Goal: Task Accomplishment & Management: Use online tool/utility

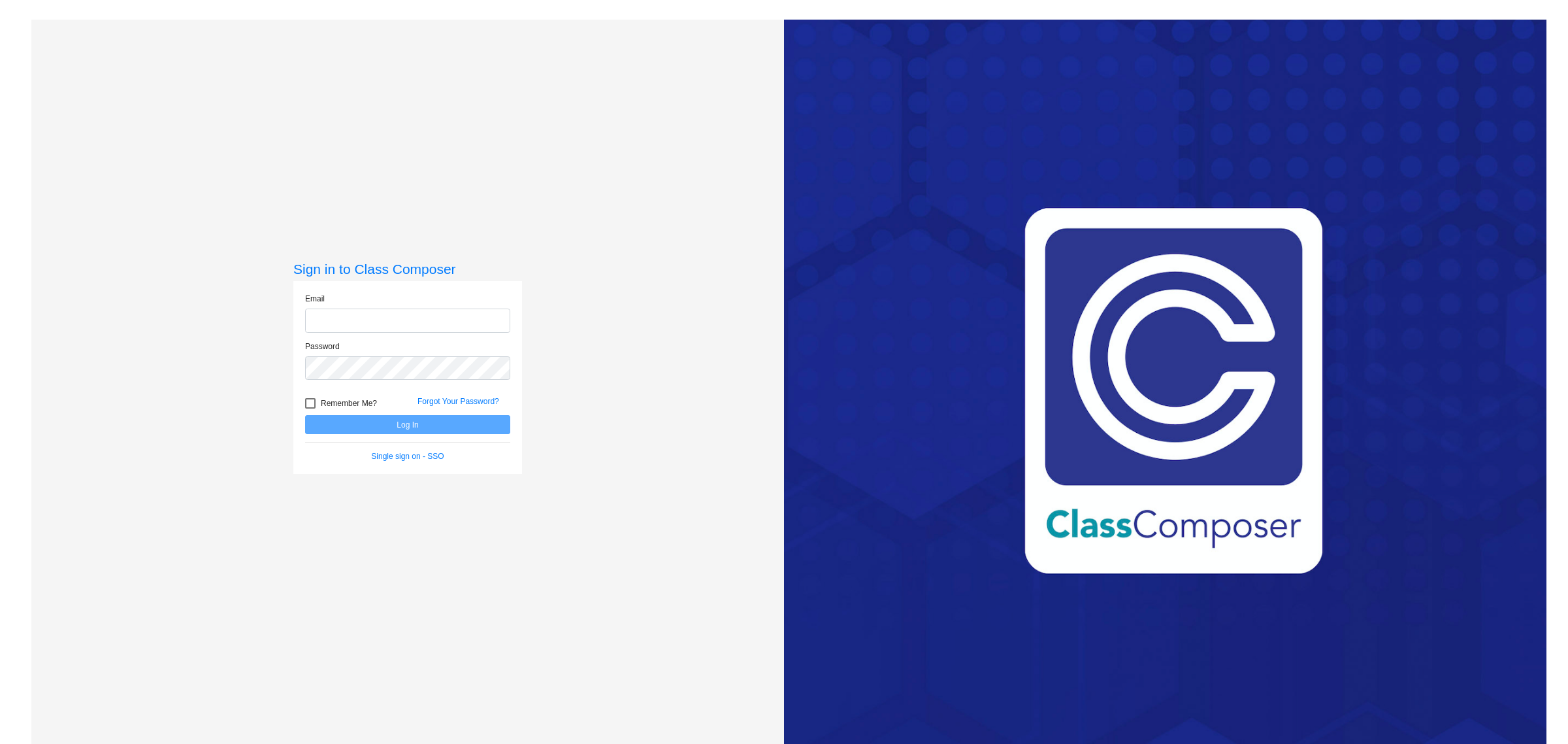
type input "[EMAIL_ADDRESS][PERSON_NAME][DOMAIN_NAME]"
click at [190, 433] on div "Sign in to Class Composer Email [EMAIL_ADDRESS][PERSON_NAME][DOMAIN_NAME] Passw…" at bounding box center [407, 392] width 753 height 744
click at [390, 439] on form "Email [EMAIL_ADDRESS][PERSON_NAME][DOMAIN_NAME] Password Remember Me? Forgot Yo…" at bounding box center [408, 377] width 206 height 169
click at [386, 429] on button "Log In" at bounding box center [408, 425] width 206 height 19
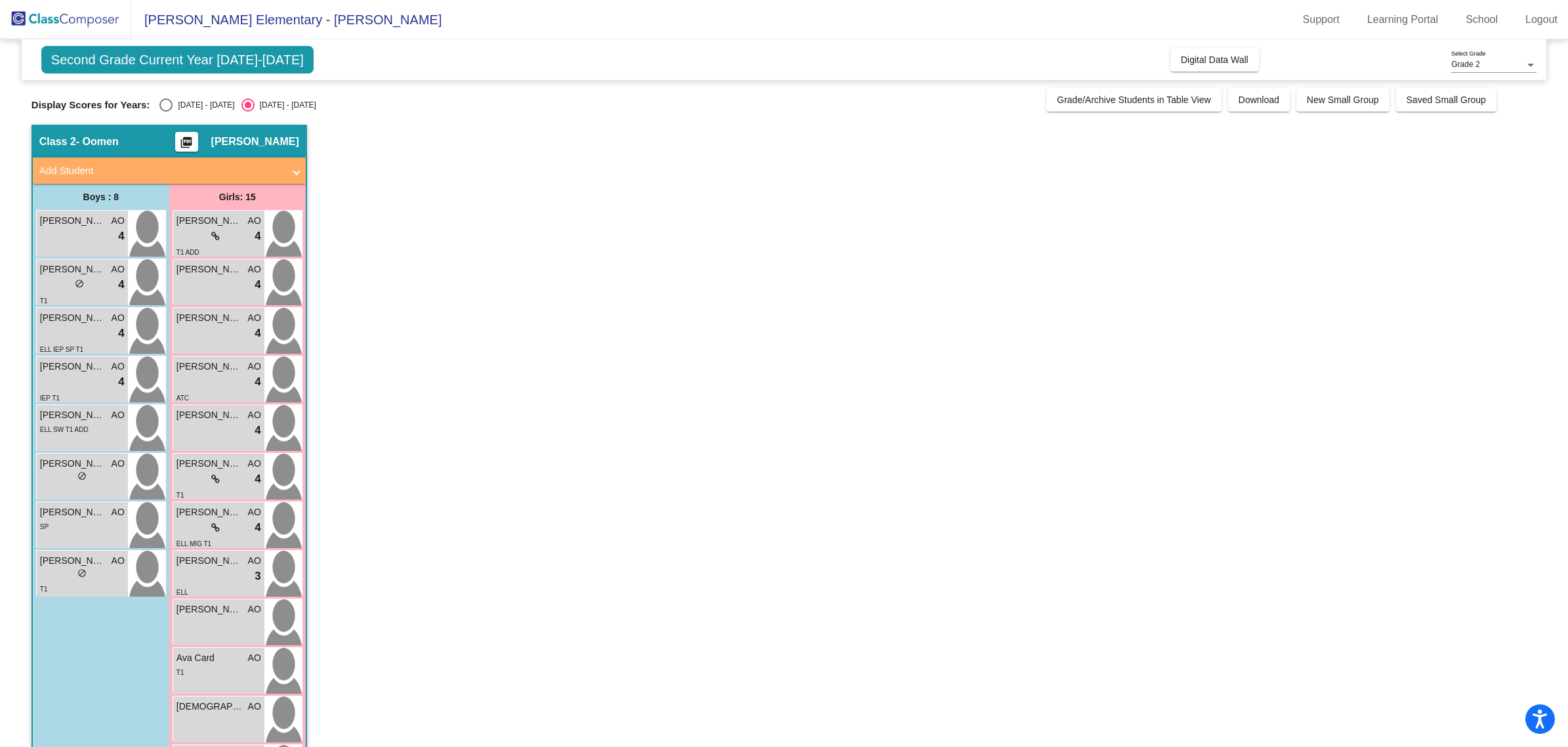
click at [165, 110] on div "Select an option" at bounding box center [166, 105] width 13 height 13
click at [165, 111] on input "[DATE] - [DATE]" at bounding box center [165, 111] width 1 height 1
radio input "true"
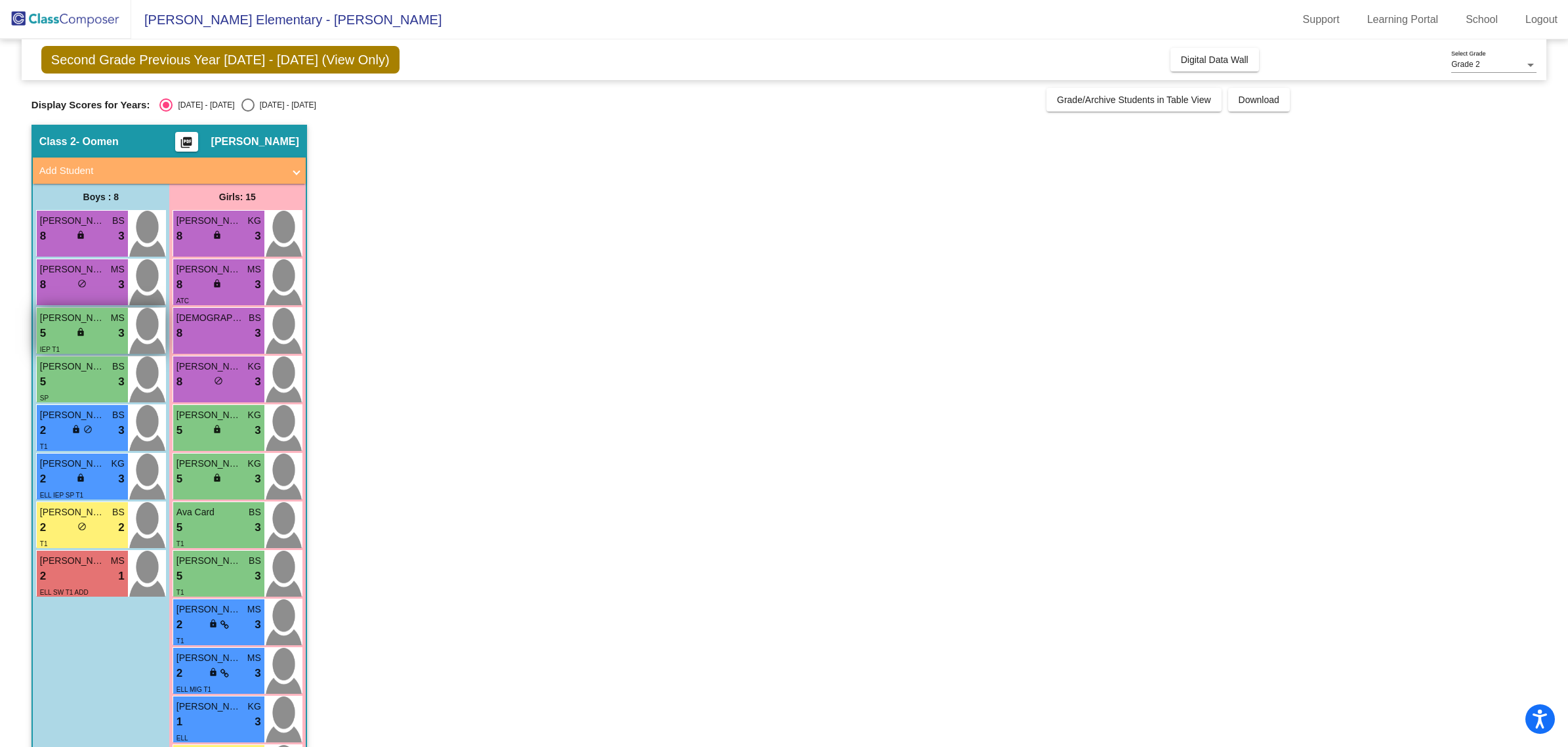
click at [60, 319] on span "[PERSON_NAME]" at bounding box center [73, 318] width 65 height 14
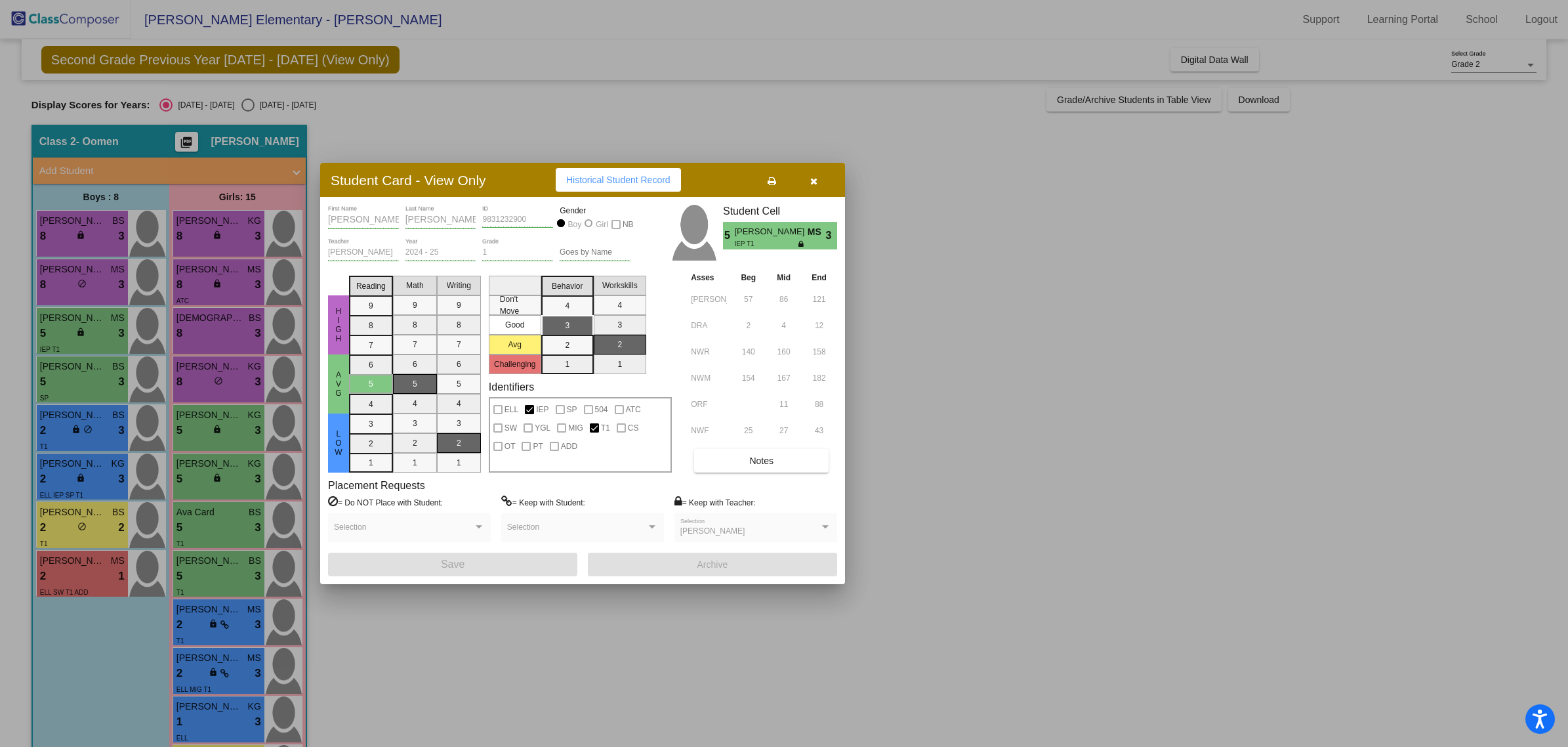
click at [815, 185] on button "button" at bounding box center [813, 180] width 42 height 24
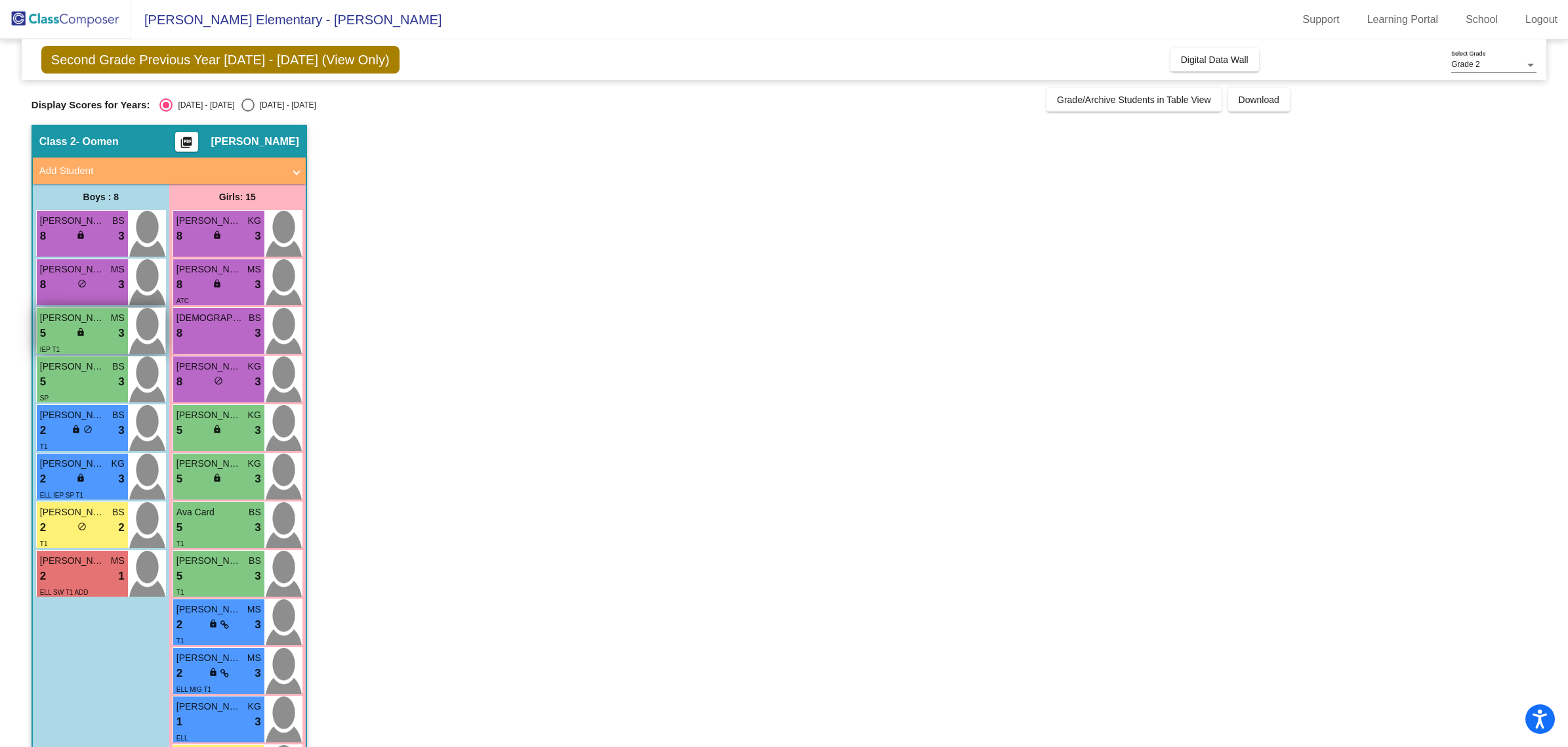
click at [56, 317] on span "[PERSON_NAME]" at bounding box center [73, 318] width 65 height 14
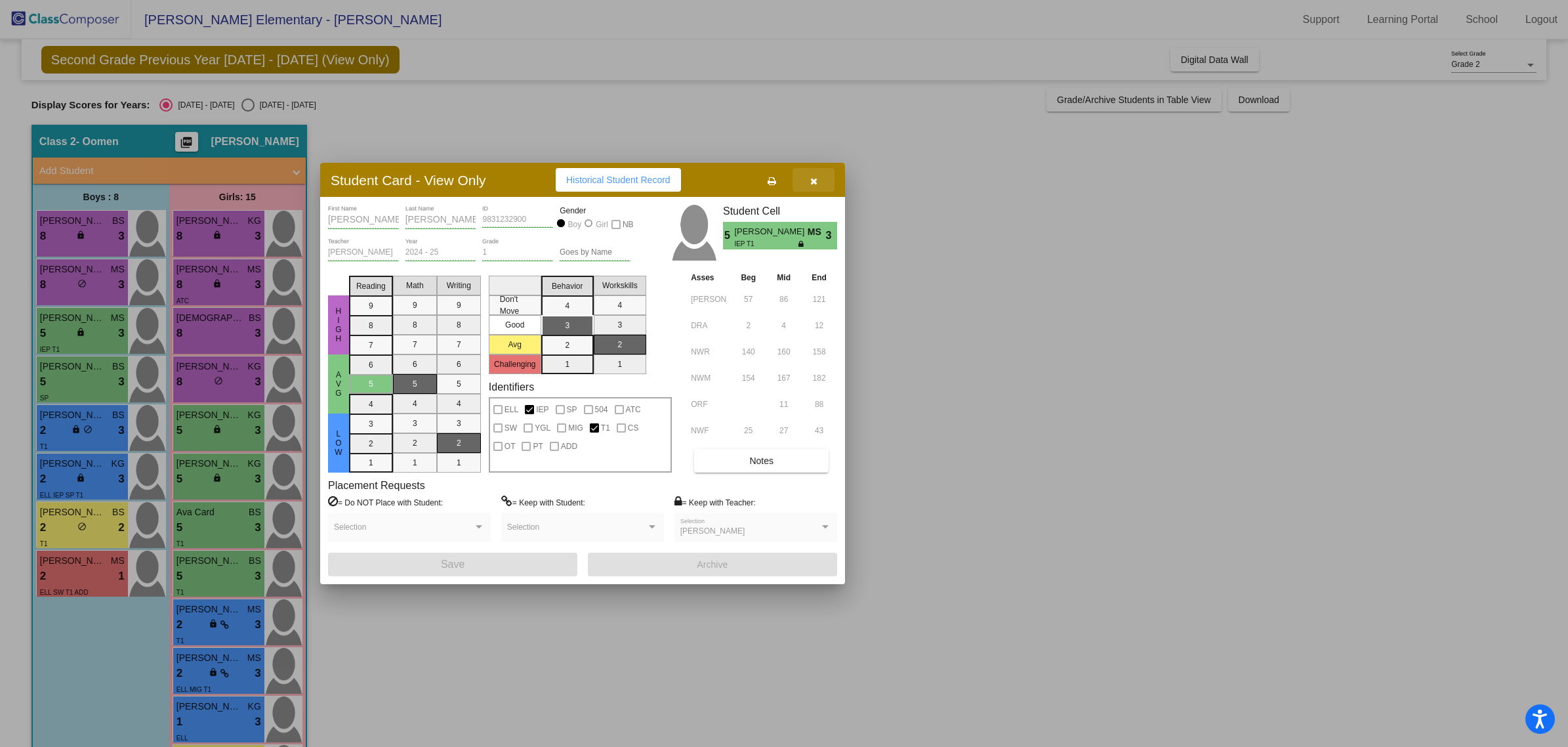
click at [816, 181] on icon "button" at bounding box center [814, 181] width 7 height 9
